Goal: Check status: Check status

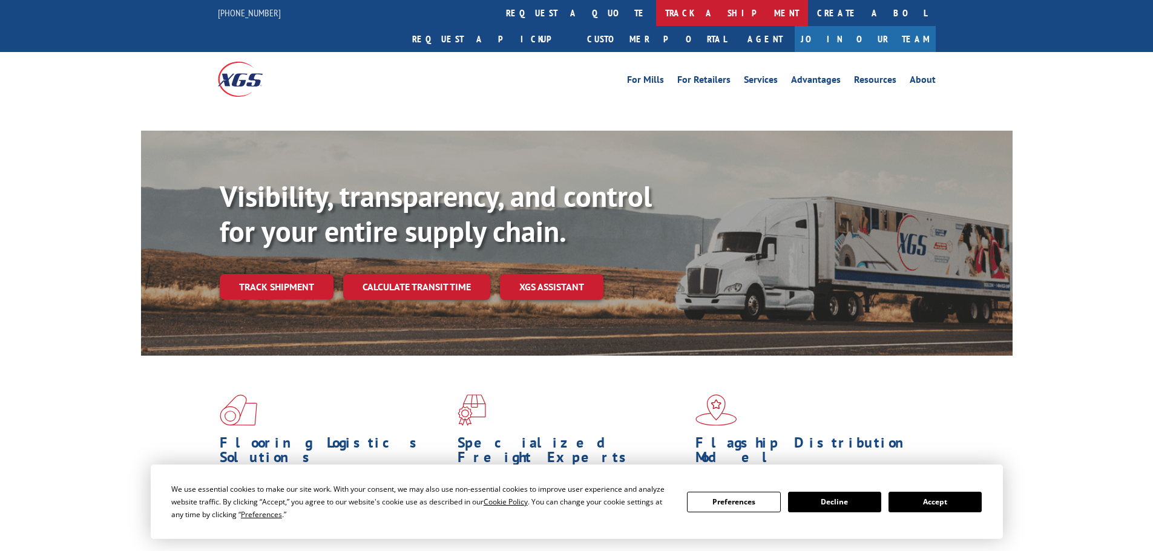
click at [656, 10] on link "track a shipment" at bounding box center [732, 13] width 152 height 26
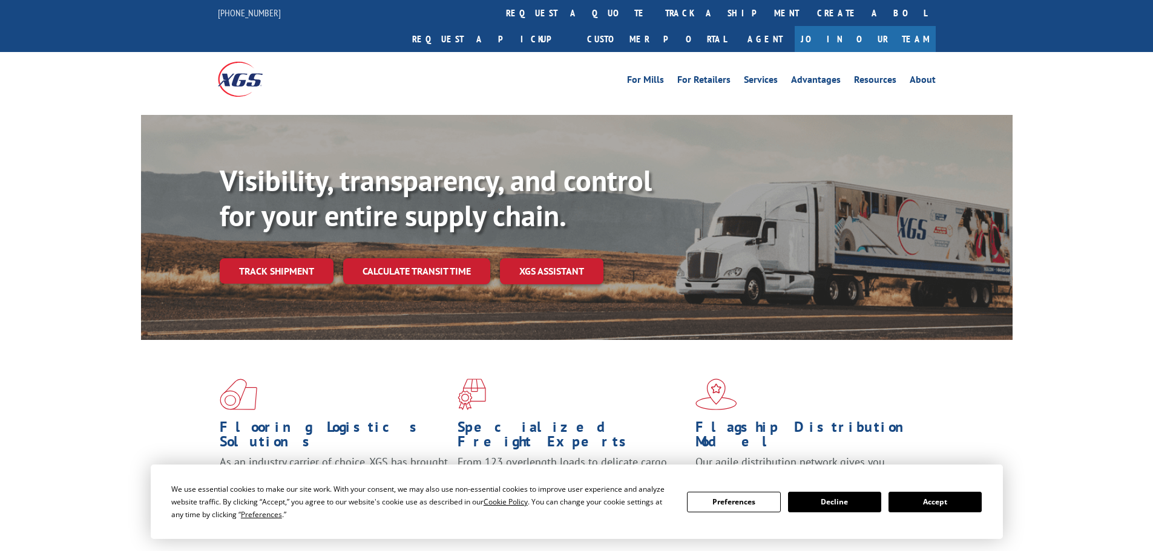
click at [928, 500] on button "Accept" at bounding box center [934, 502] width 93 height 21
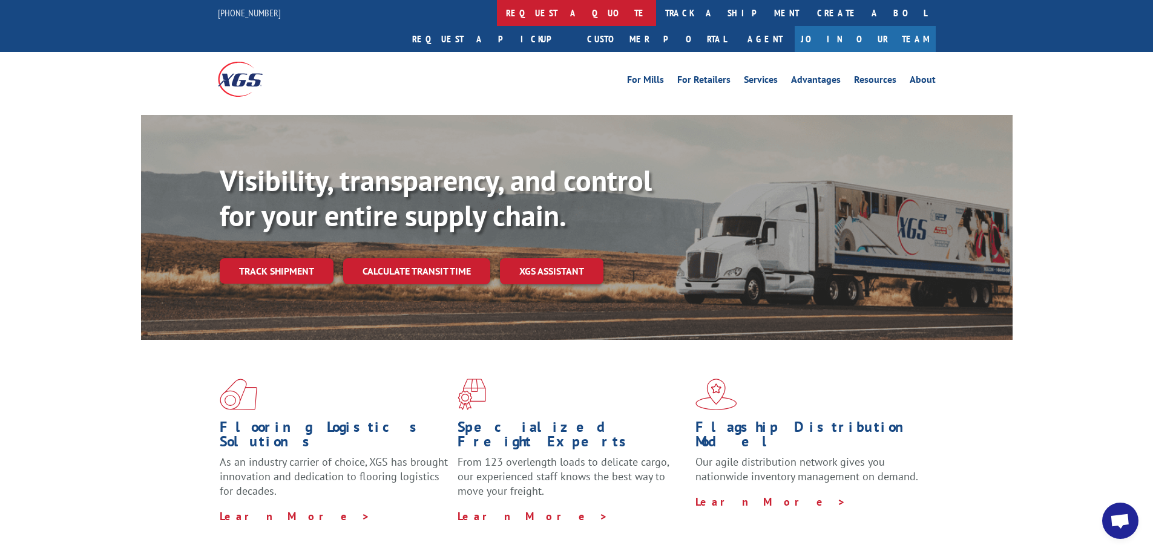
click at [497, 13] on link "request a quote" at bounding box center [576, 13] width 159 height 26
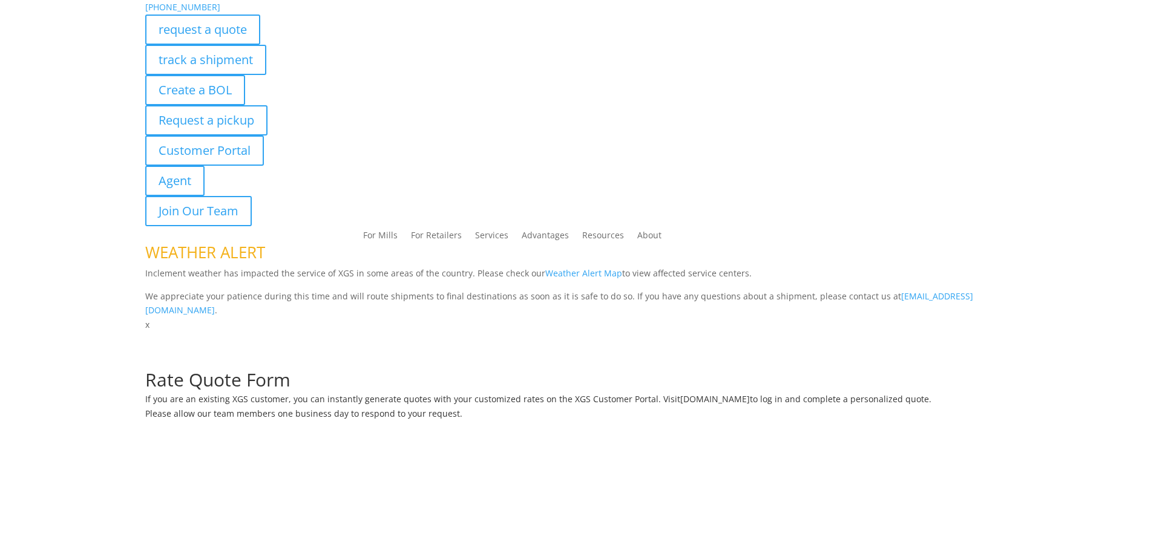
click at [517, 12] on p "[PHONE_NUMBER]" at bounding box center [580, 7] width 871 height 15
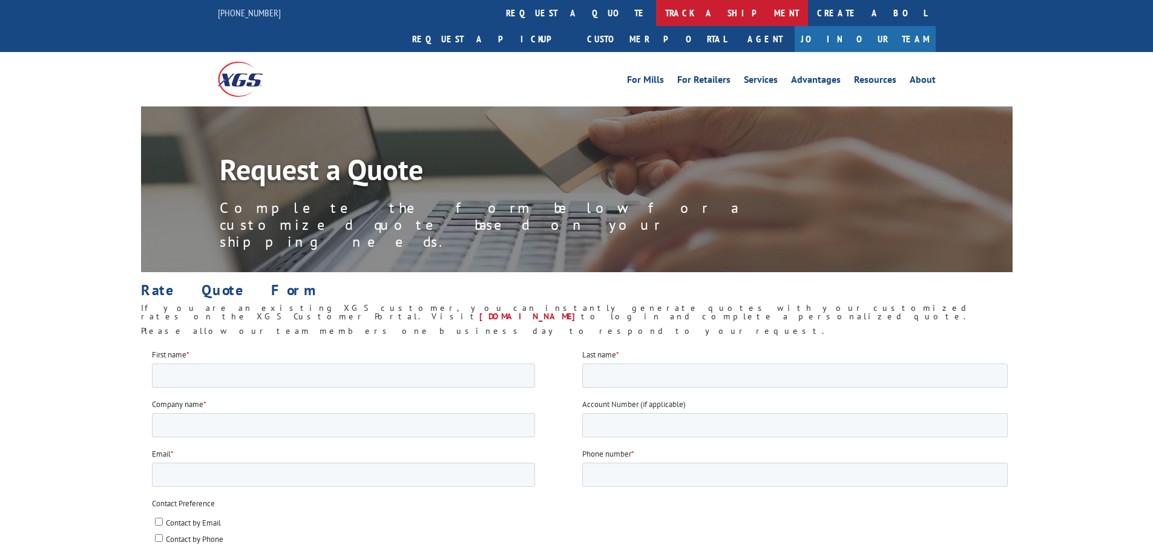
click at [656, 5] on link "track a shipment" at bounding box center [732, 13] width 152 height 26
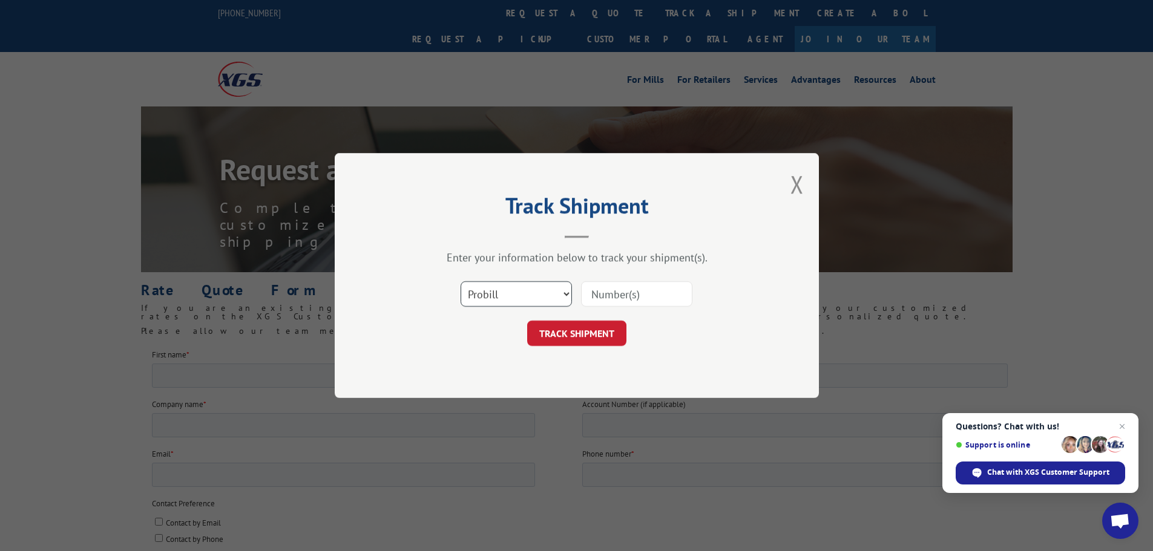
click at [497, 284] on select "Select category... Probill BOL PO" at bounding box center [516, 293] width 111 height 25
select select "bol"
click at [461, 281] on select "Select category... Probill BOL PO" at bounding box center [516, 293] width 111 height 25
paste input "5199325"
type input "5199325"
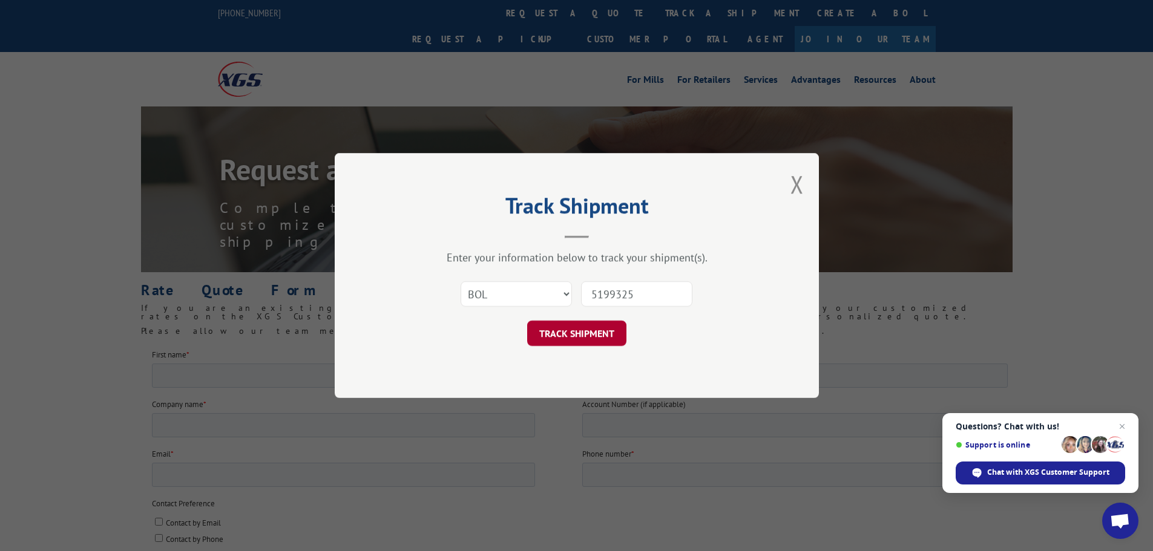
click at [589, 333] on button "TRACK SHIPMENT" at bounding box center [576, 333] width 99 height 25
